Goal: Transaction & Acquisition: Book appointment/travel/reservation

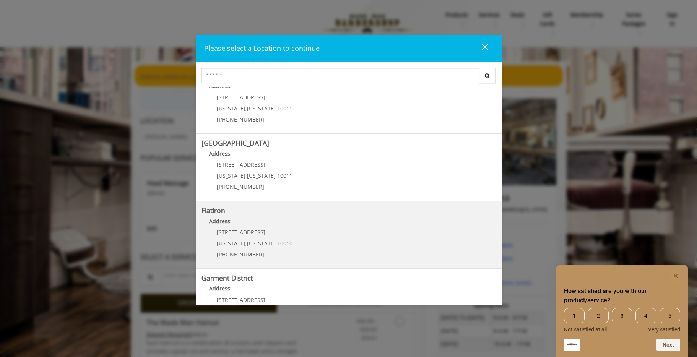
scroll to position [92, 0]
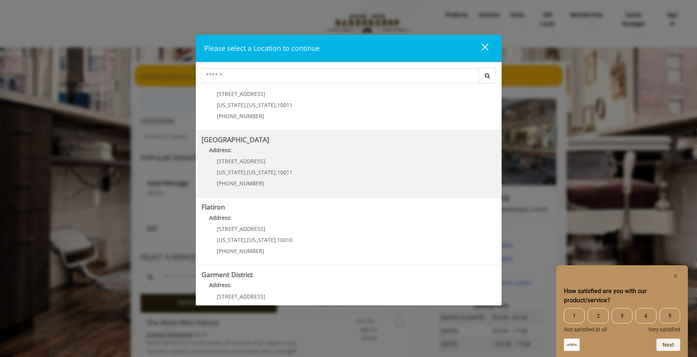
click at [281, 186] on p "[PHONE_NUMBER]" at bounding box center [255, 183] width 76 height 6
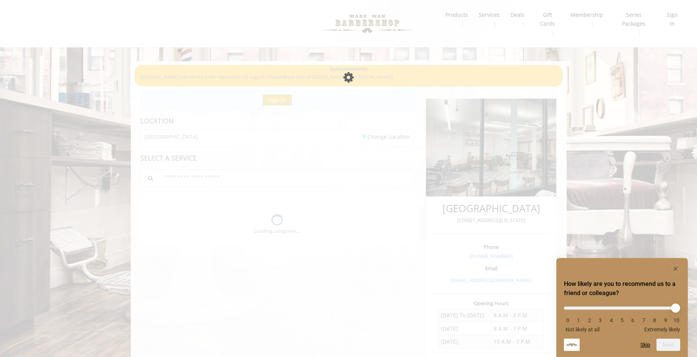
scroll to position [6, 0]
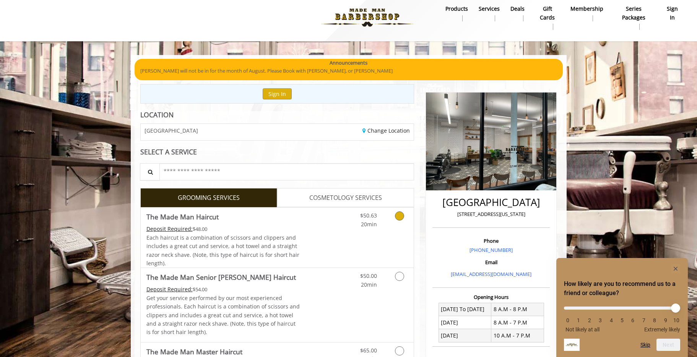
click at [398, 217] on icon "Grooming services" at bounding box center [399, 215] width 9 height 9
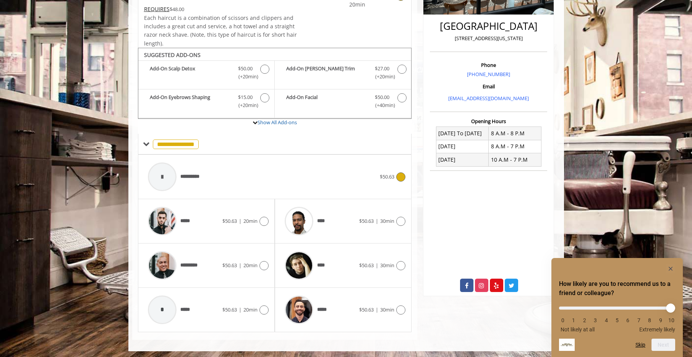
scroll to position [184, 0]
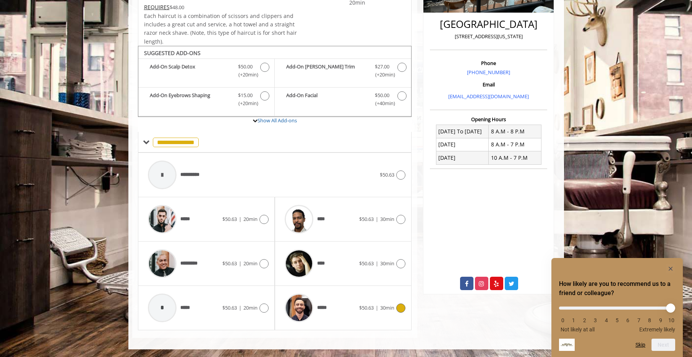
click at [403, 306] on icon at bounding box center [400, 307] width 9 height 9
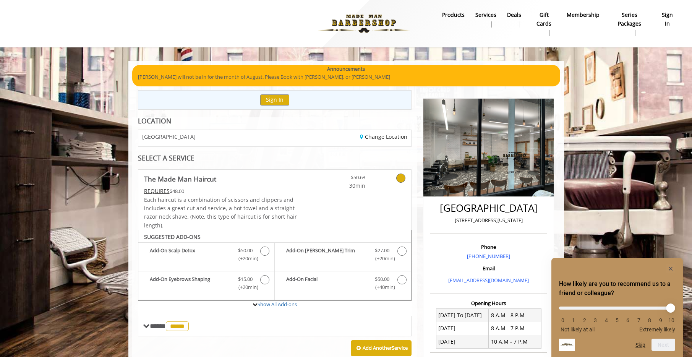
scroll to position [0, 0]
click at [389, 139] on link "Change Location" at bounding box center [383, 136] width 47 height 7
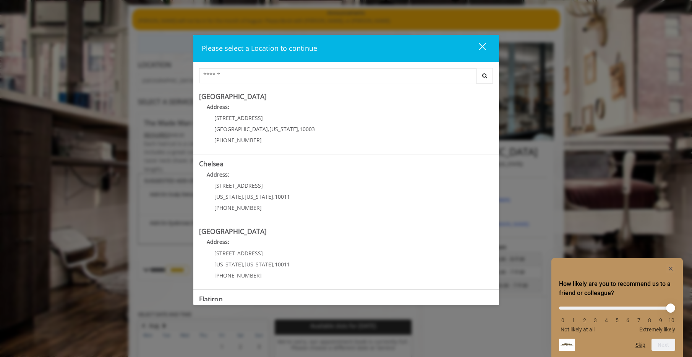
click at [483, 47] on div "close" at bounding box center [477, 47] width 15 height 11
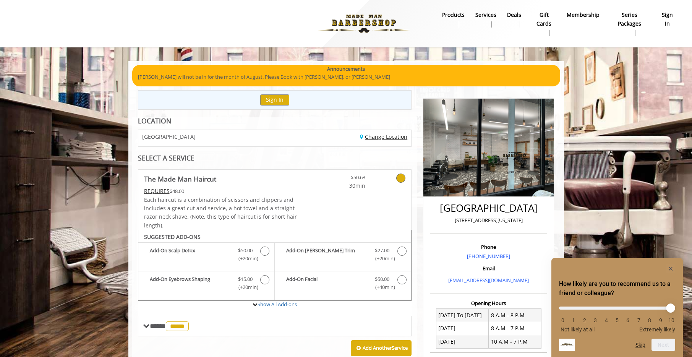
click at [380, 137] on link "Change Location" at bounding box center [383, 136] width 47 height 7
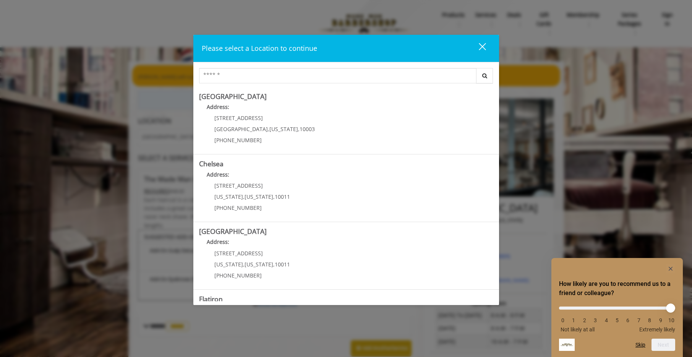
scroll to position [123, 0]
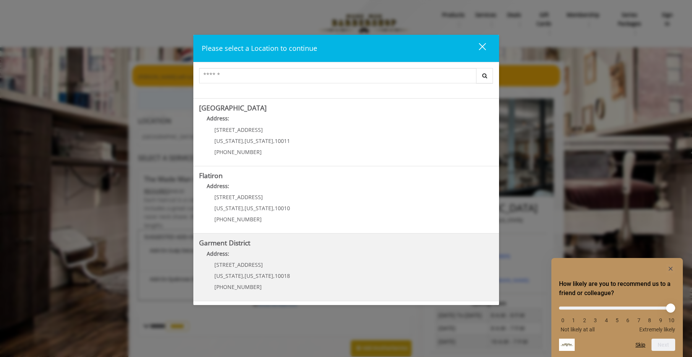
click at [258, 263] on p "[STREET_ADDRESS]" at bounding box center [252, 265] width 76 height 6
click at [258, 263] on label "Add-On Scalp Detox Discounted Price $50.00 (+20min )" at bounding box center [206, 256] width 128 height 18
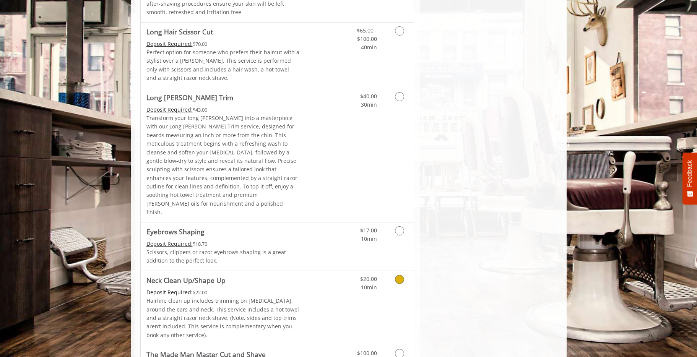
scroll to position [1020, 0]
click at [401, 274] on icon "Grooming services" at bounding box center [399, 278] width 9 height 9
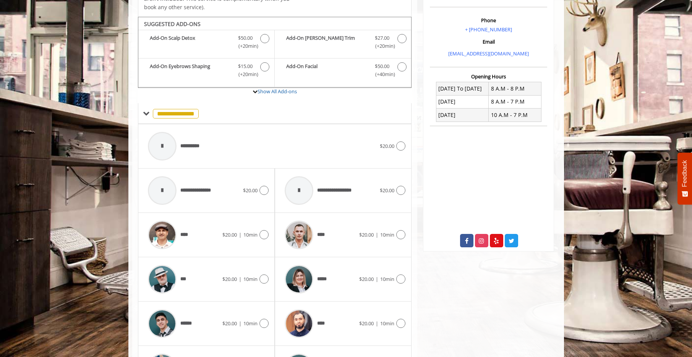
scroll to position [227, 0]
click at [399, 147] on icon at bounding box center [400, 145] width 9 height 9
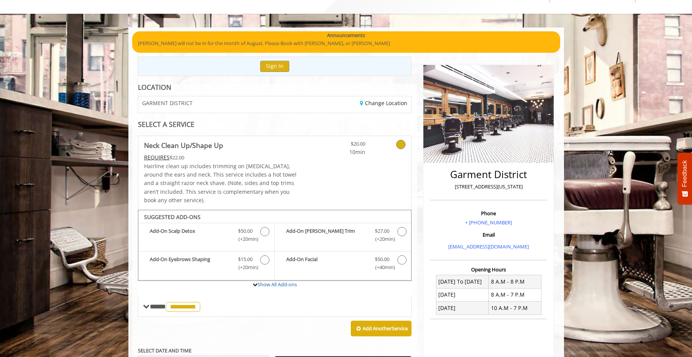
scroll to position [0, 0]
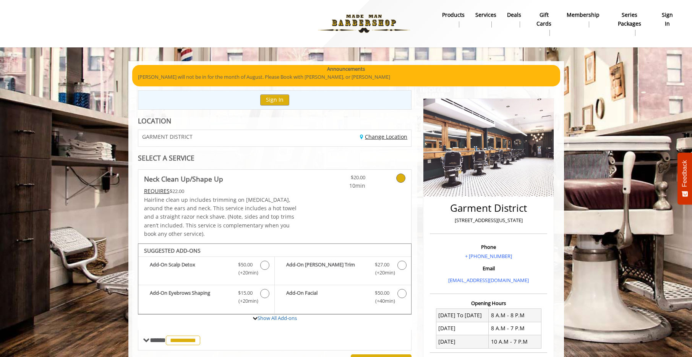
click at [376, 138] on link "Change Location" at bounding box center [383, 136] width 47 height 7
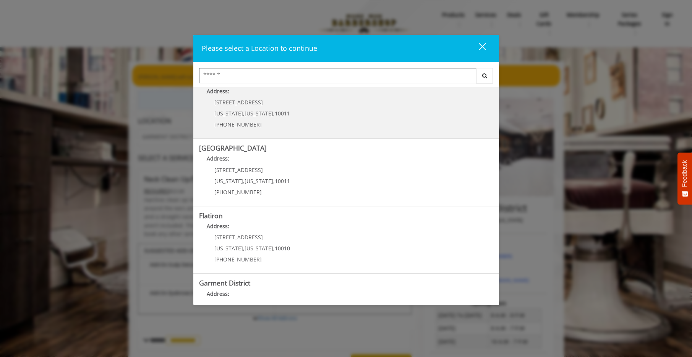
scroll to position [88, 0]
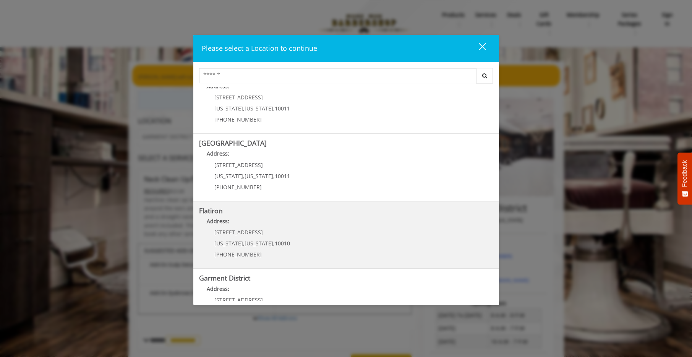
click at [237, 232] on span "[STREET_ADDRESS]" at bounding box center [238, 232] width 49 height 7
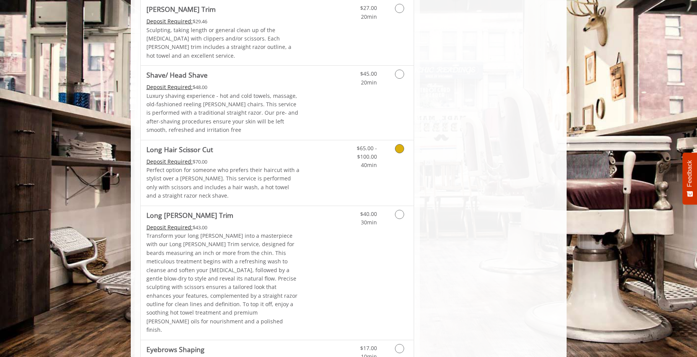
scroll to position [1067, 0]
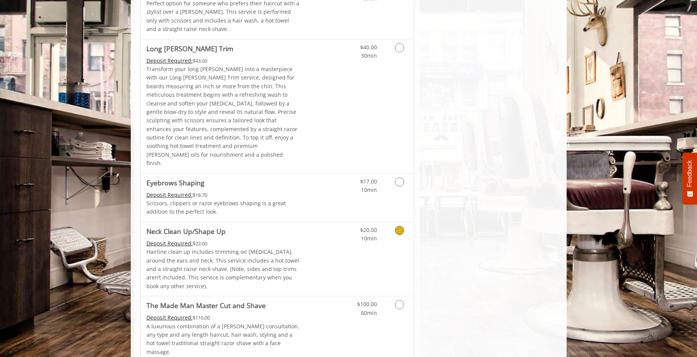
click at [399, 226] on icon "Grooming services" at bounding box center [399, 230] width 9 height 9
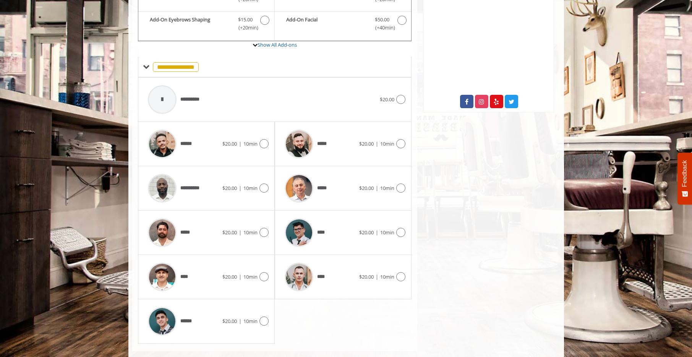
scroll to position [274, 0]
click at [402, 97] on icon at bounding box center [400, 98] width 9 height 9
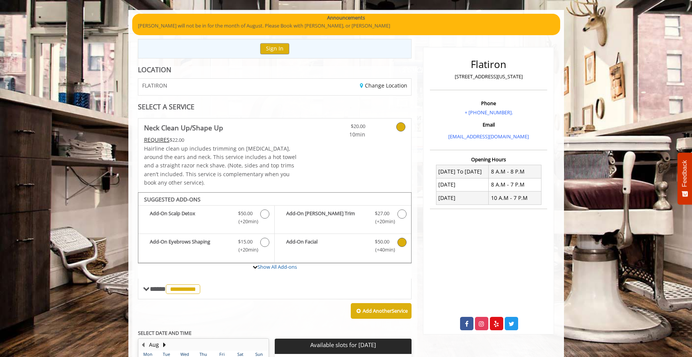
scroll to position [48, 0]
